Goal: Navigation & Orientation: Find specific page/section

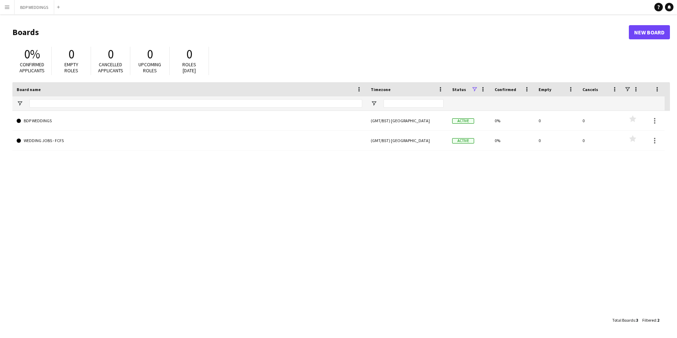
click at [5, 6] on app-icon "Menu" at bounding box center [7, 7] width 6 height 6
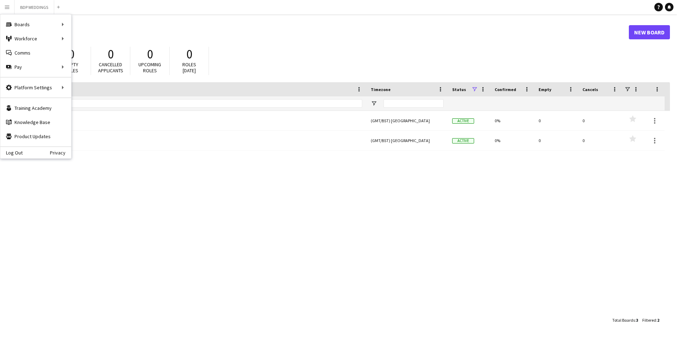
click at [219, 27] on h1 "Boards" at bounding box center [320, 32] width 616 height 11
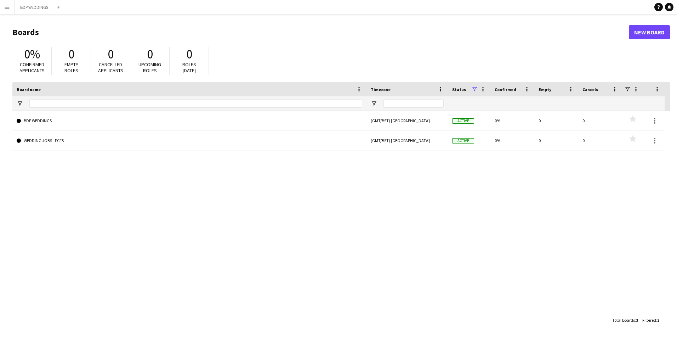
click at [7, 5] on app-icon "Menu" at bounding box center [7, 7] width 6 height 6
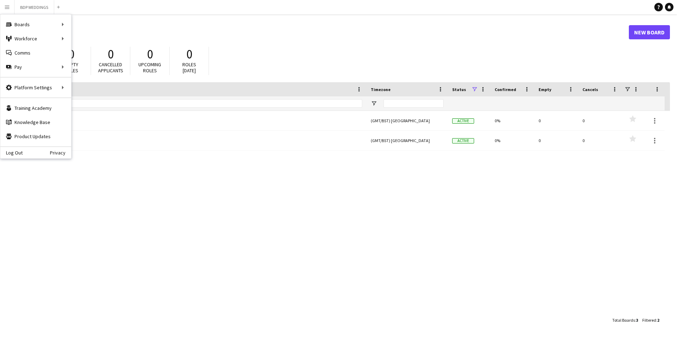
click at [233, 34] on h1 "Boards" at bounding box center [320, 32] width 616 height 11
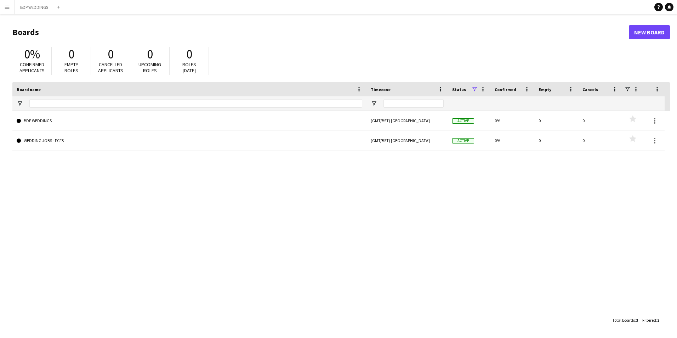
click at [10, 2] on button "Menu" at bounding box center [7, 7] width 14 height 14
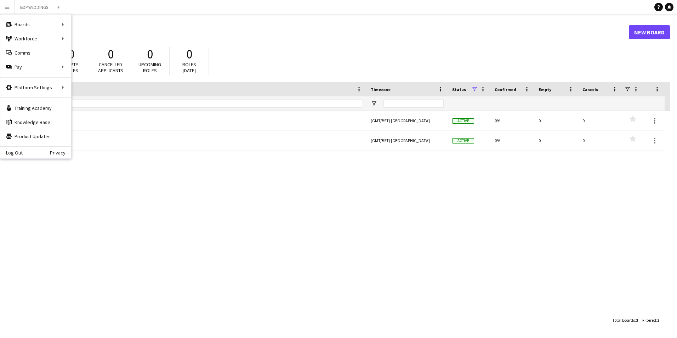
click at [297, 49] on div "0% Confirmed applicants 0 Empty roles 0 Cancelled applicants 0 Upcoming roles 0…" at bounding box center [341, 62] width 658 height 39
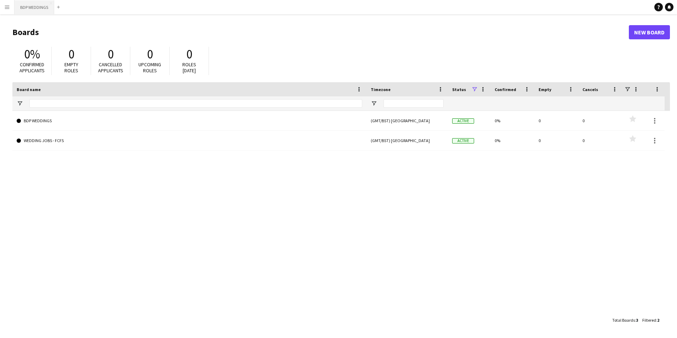
click at [24, 6] on button "BDP WEDDINGS Close" at bounding box center [35, 7] width 40 height 14
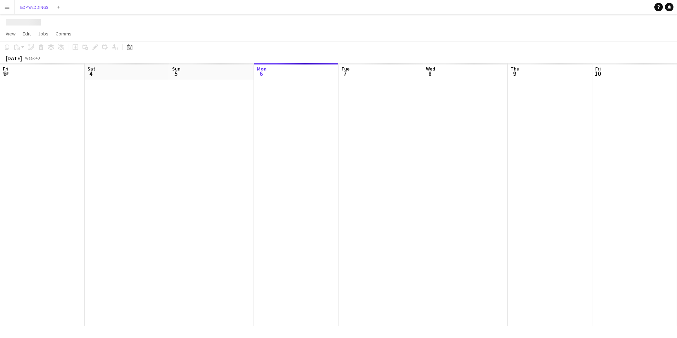
scroll to position [0, 169]
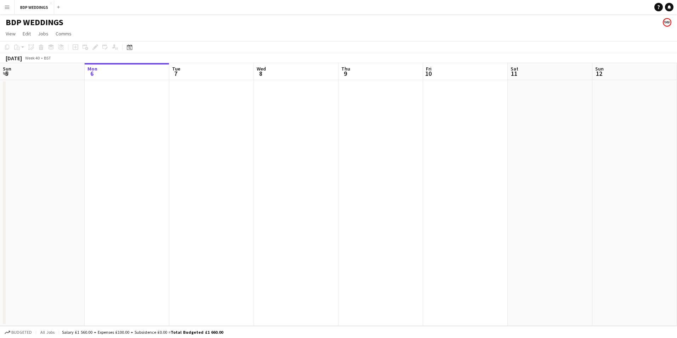
click at [6, 8] on app-icon "Menu" at bounding box center [7, 7] width 6 height 6
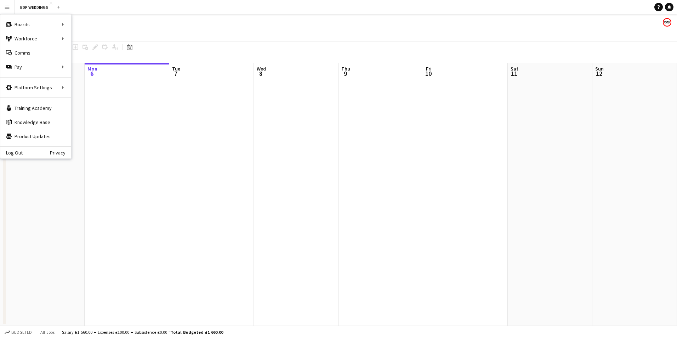
drag, startPoint x: 450, startPoint y: 28, endPoint x: 492, endPoint y: 27, distance: 41.8
click at [450, 28] on app-page-menu "View Day view expanded Day view collapsed Month view Date picker Jump to [DATE]…" at bounding box center [338, 34] width 677 height 13
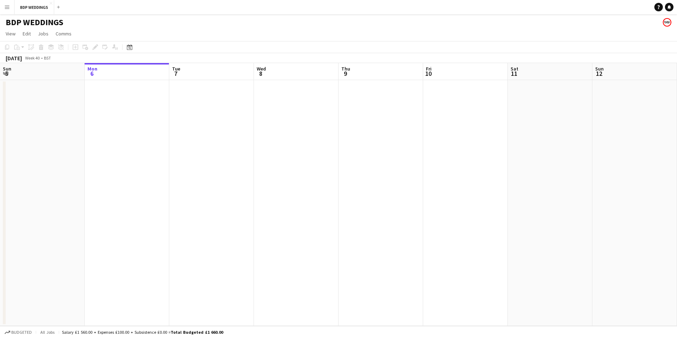
click at [669, 21] on app-user-avatar at bounding box center [667, 22] width 8 height 8
click at [25, 36] on span "Edit" at bounding box center [27, 33] width 8 height 6
click at [40, 34] on span "Jobs" at bounding box center [43, 33] width 11 height 6
click at [65, 30] on link "Comms" at bounding box center [64, 33] width 22 height 9
click at [12, 34] on span "View" at bounding box center [11, 33] width 10 height 6
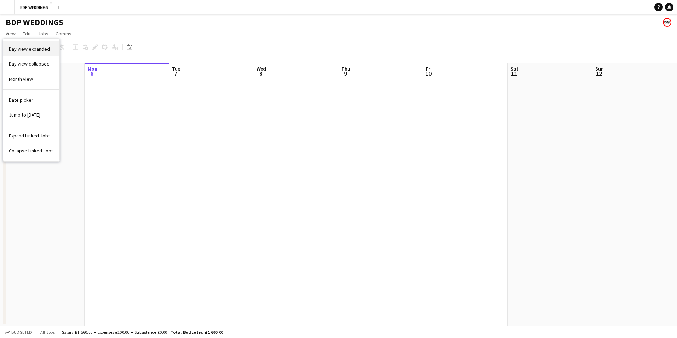
click at [40, 52] on span "Day view expanded" at bounding box center [29, 49] width 41 height 6
click at [12, 34] on span "View" at bounding box center [11, 33] width 10 height 6
click at [121, 21] on div "BDP WEDDINGS" at bounding box center [338, 20] width 677 height 13
click at [44, 7] on button "BDP WEDDINGS Close" at bounding box center [35, 7] width 40 height 14
click at [3, 7] on button "Menu" at bounding box center [7, 7] width 14 height 14
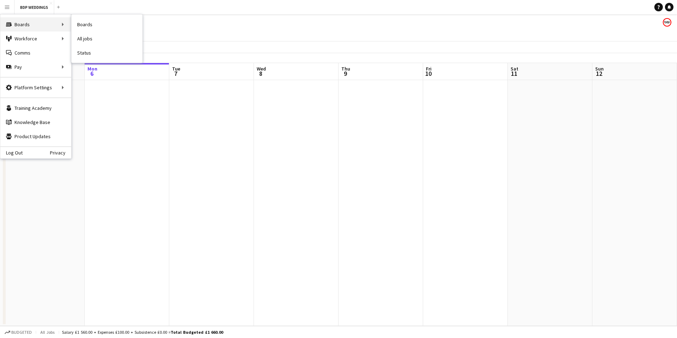
click at [34, 25] on div "Boards Boards" at bounding box center [35, 24] width 71 height 14
click at [34, 38] on div "Workforce Workforce" at bounding box center [35, 39] width 71 height 14
click at [93, 40] on link "My Workforce" at bounding box center [107, 39] width 71 height 14
